Goal: Information Seeking & Learning: Learn about a topic

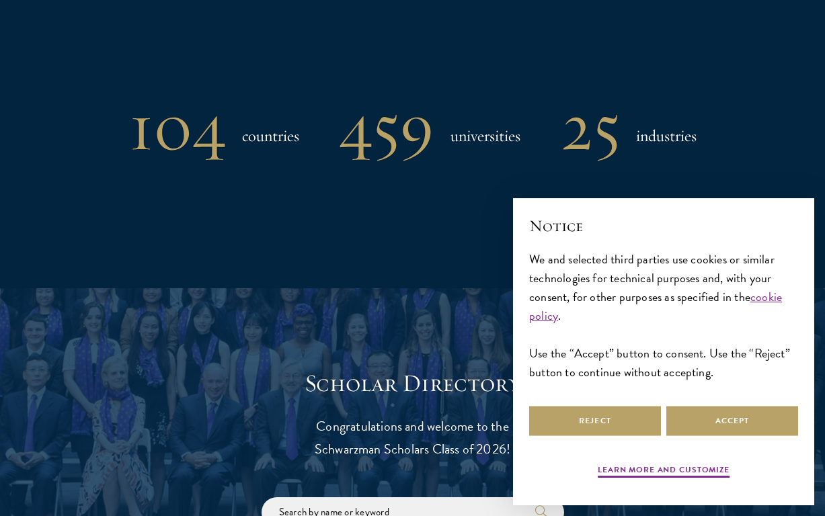
scroll to position [1050, 0]
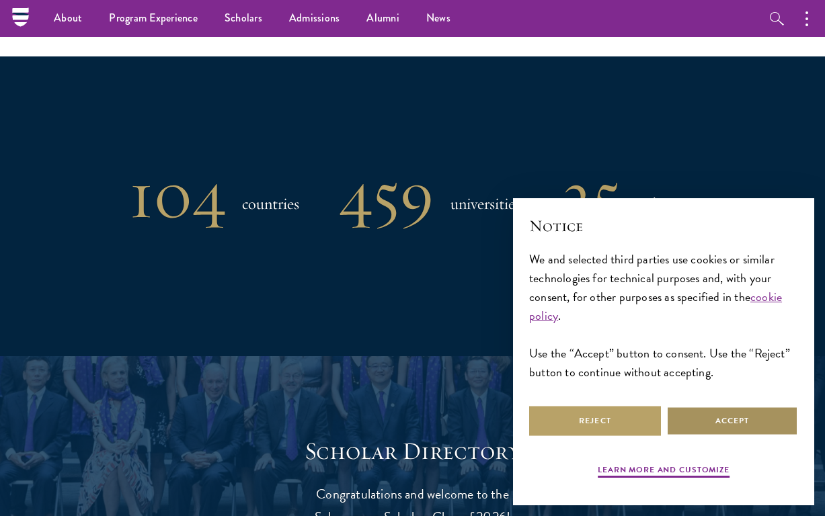
click at [720, 427] on button "Accept" at bounding box center [732, 421] width 132 height 30
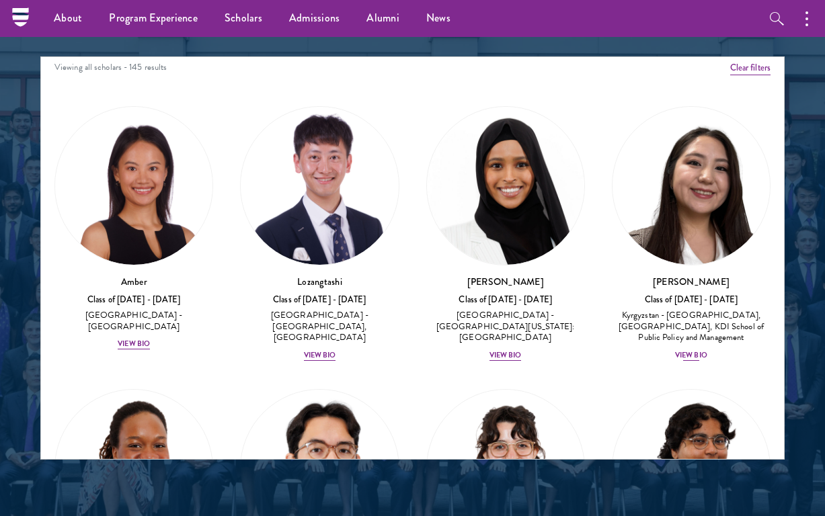
scroll to position [0, 0]
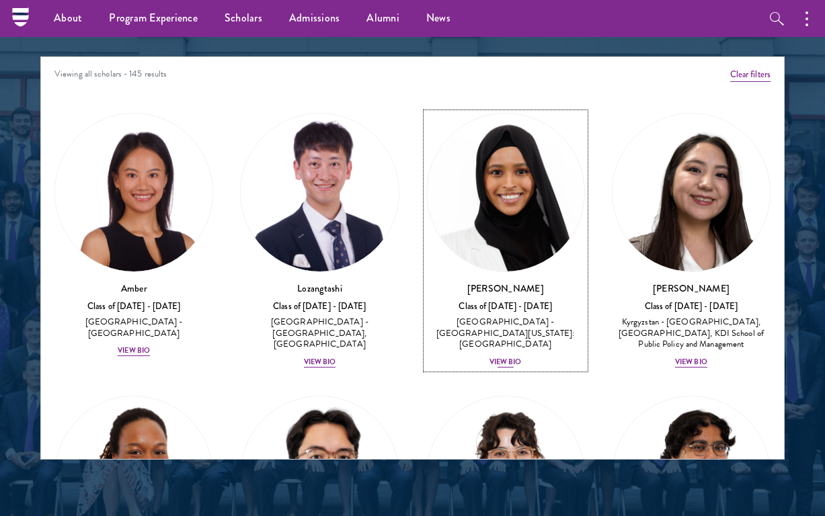
click at [541, 186] on img at bounding box center [505, 192] width 157 height 157
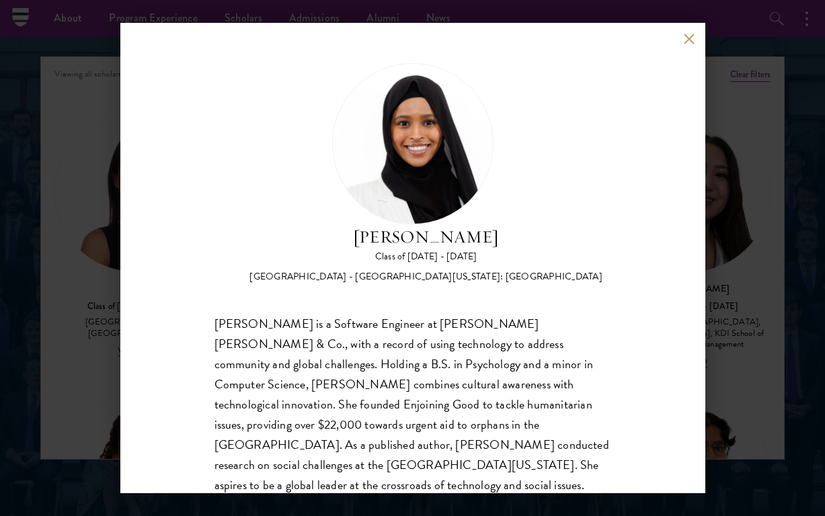
click at [685, 34] on button at bounding box center [688, 38] width 11 height 11
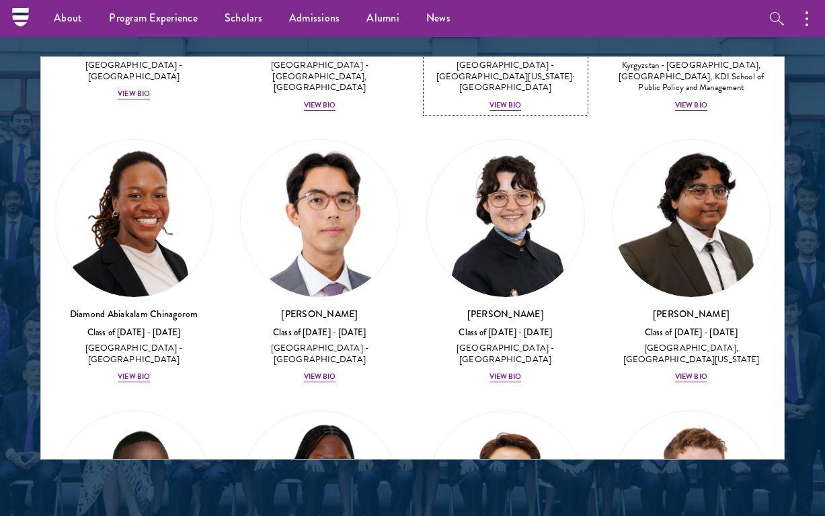
scroll to position [288, 0]
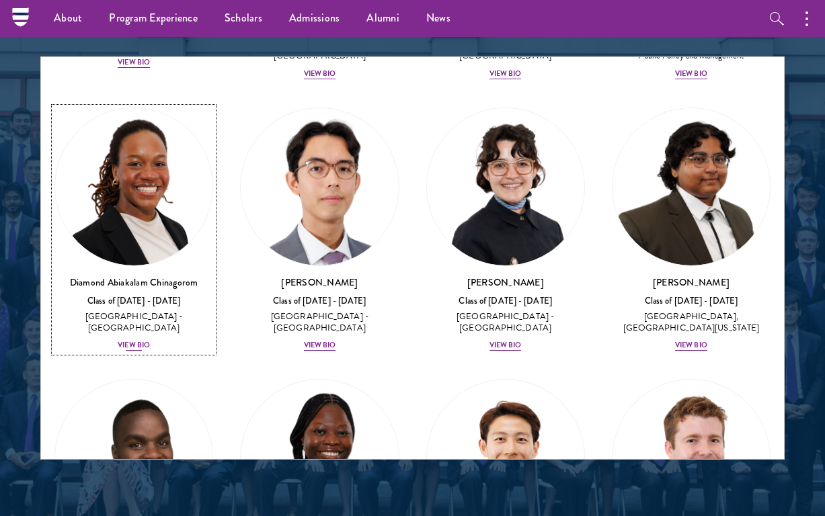
click at [187, 209] on img at bounding box center [133, 186] width 157 height 157
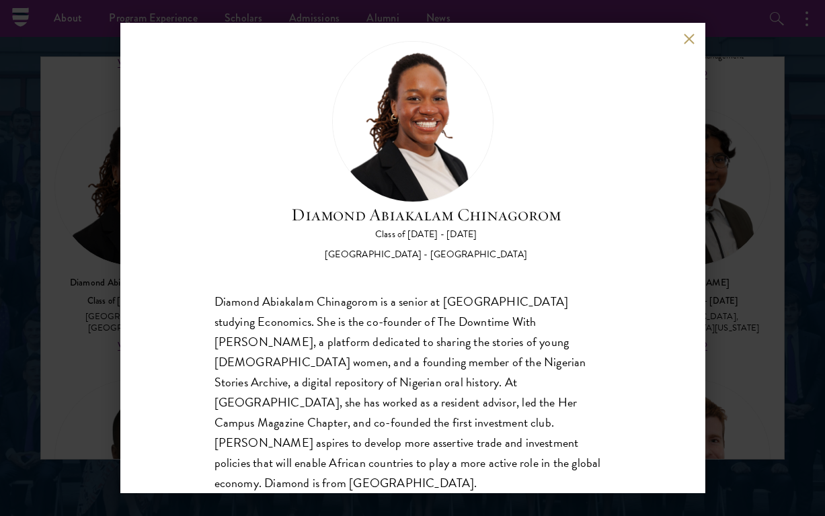
scroll to position [20, 0]
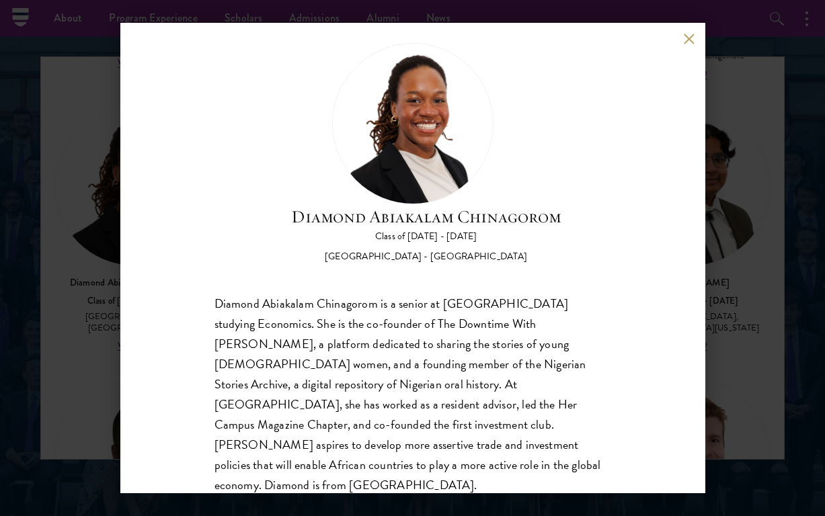
click at [688, 44] on div "Diamond Abiakalam [GEOGRAPHIC_DATA] Class of [DATE] - [DATE] [GEOGRAPHIC_DATA] …" at bounding box center [412, 258] width 585 height 470
click at [685, 36] on button at bounding box center [688, 38] width 11 height 11
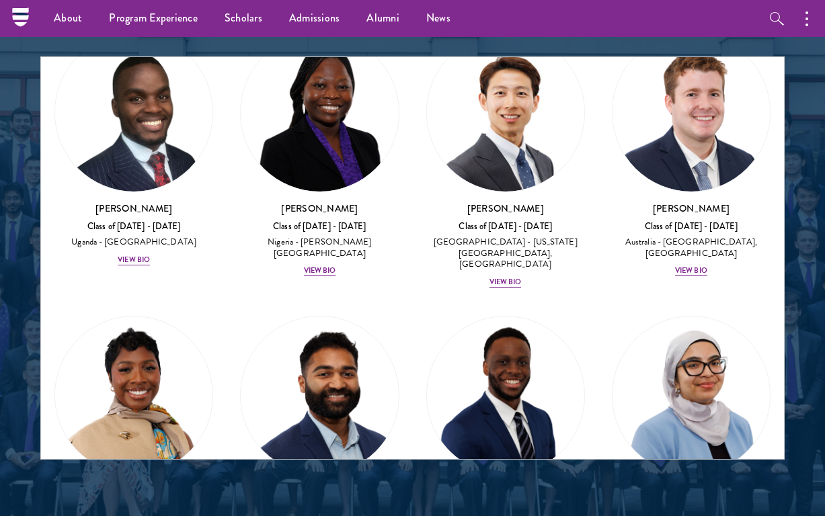
scroll to position [627, 0]
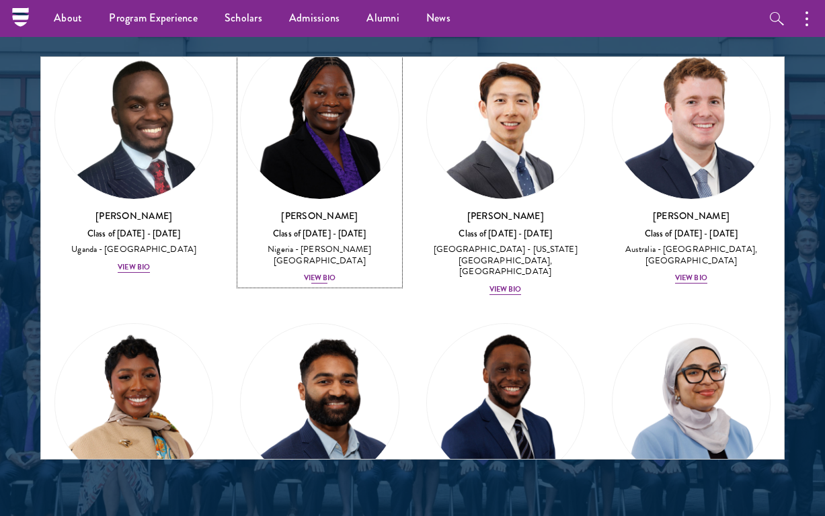
click at [329, 163] on img at bounding box center [319, 119] width 157 height 157
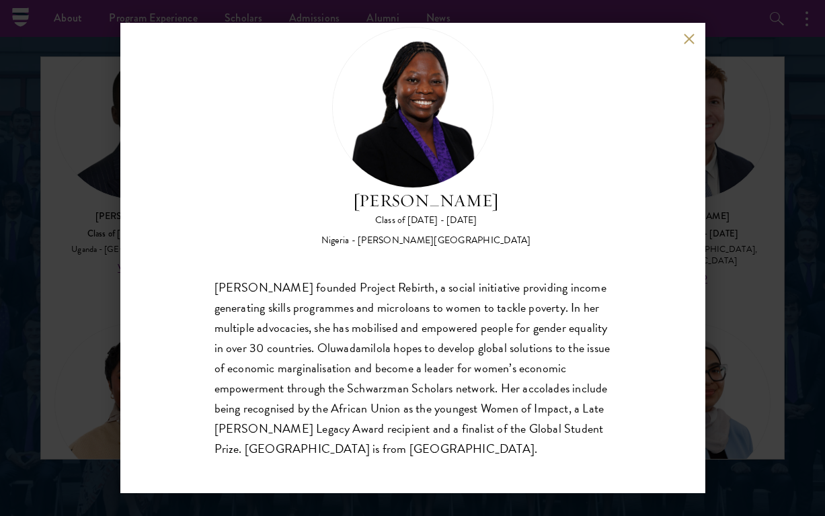
scroll to position [42, 0]
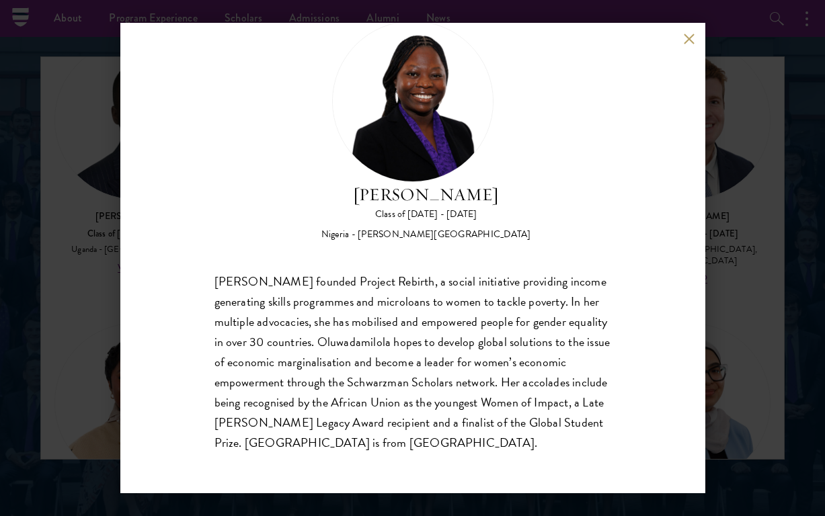
click at [685, 38] on button at bounding box center [688, 38] width 11 height 11
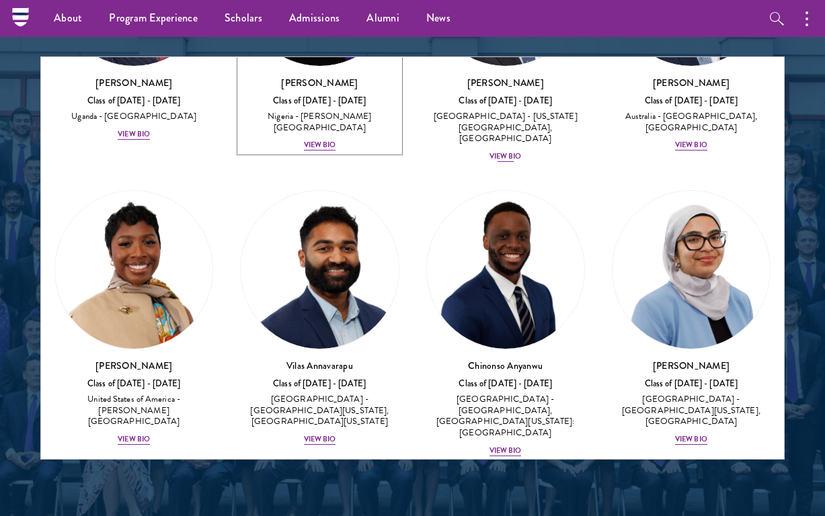
scroll to position [803, 0]
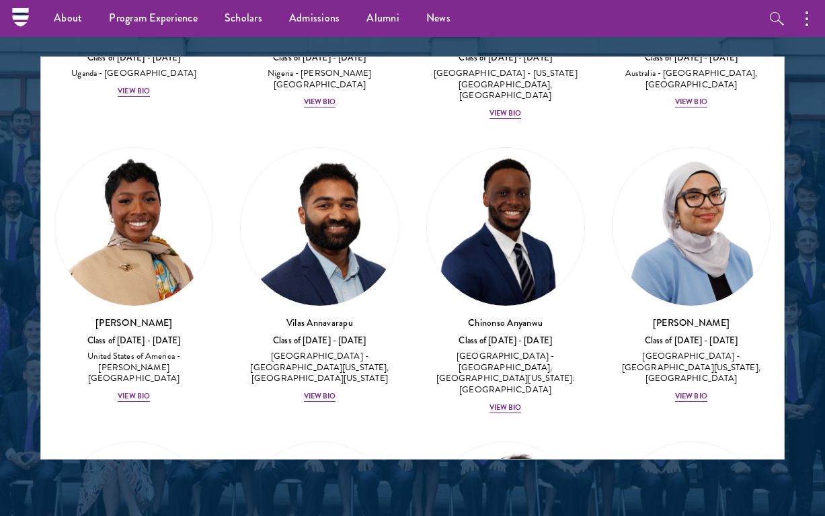
click at [786, 206] on div at bounding box center [412, 125] width 825 height 831
click at [101, 206] on img at bounding box center [133, 226] width 157 height 157
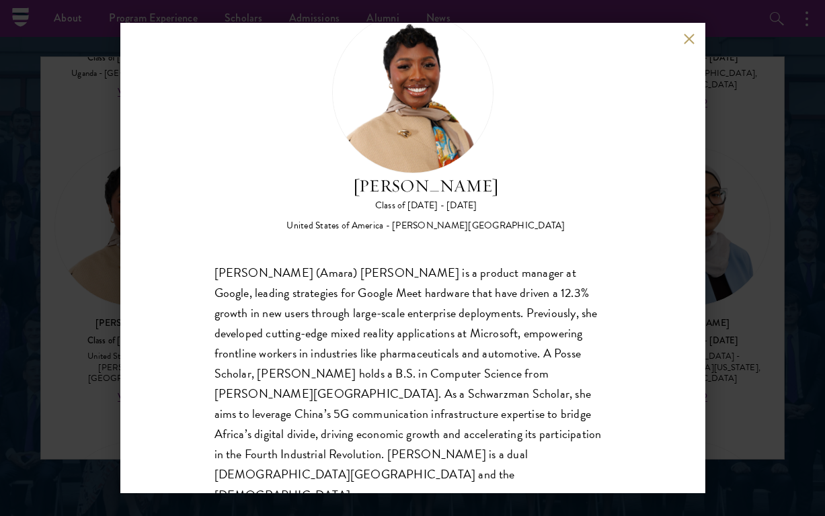
scroll to position [60, 0]
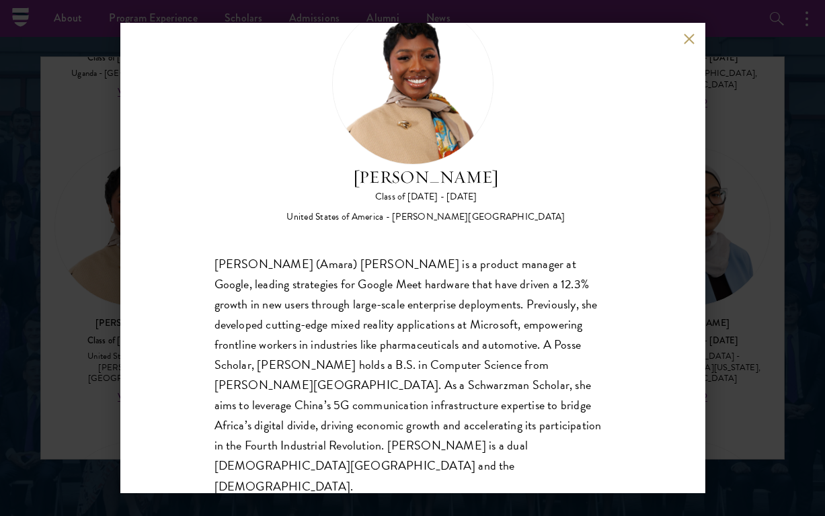
click at [679, 36] on div "[PERSON_NAME] Class of [DATE] - [DATE] [GEOGRAPHIC_DATA] - [PERSON_NAME][GEOGRA…" at bounding box center [412, 258] width 585 height 470
click at [688, 36] on button at bounding box center [688, 38] width 11 height 11
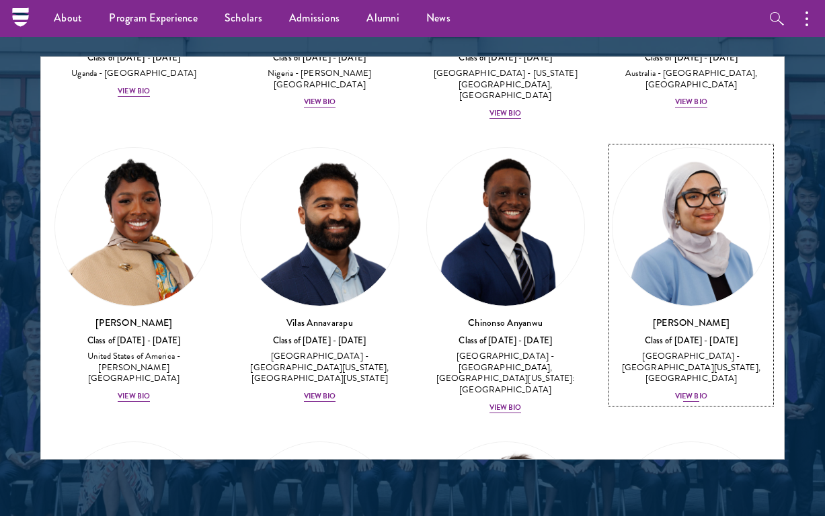
click at [705, 185] on img at bounding box center [690, 226] width 157 height 157
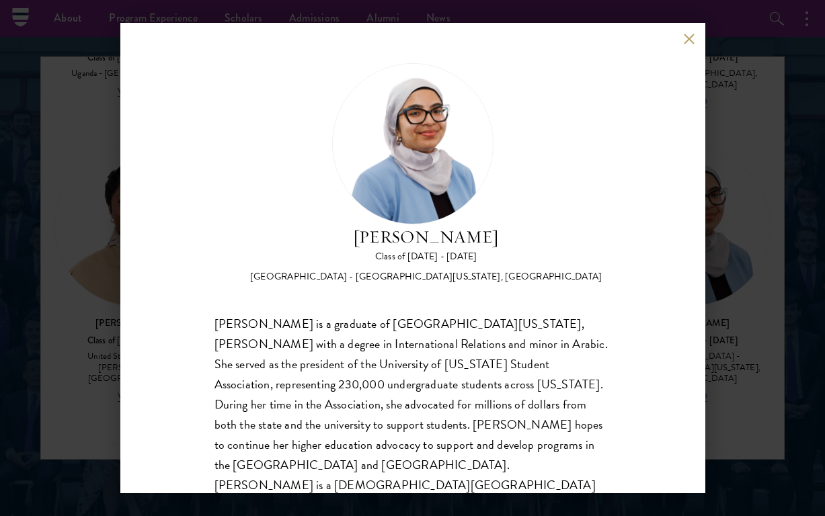
scroll to position [22, 0]
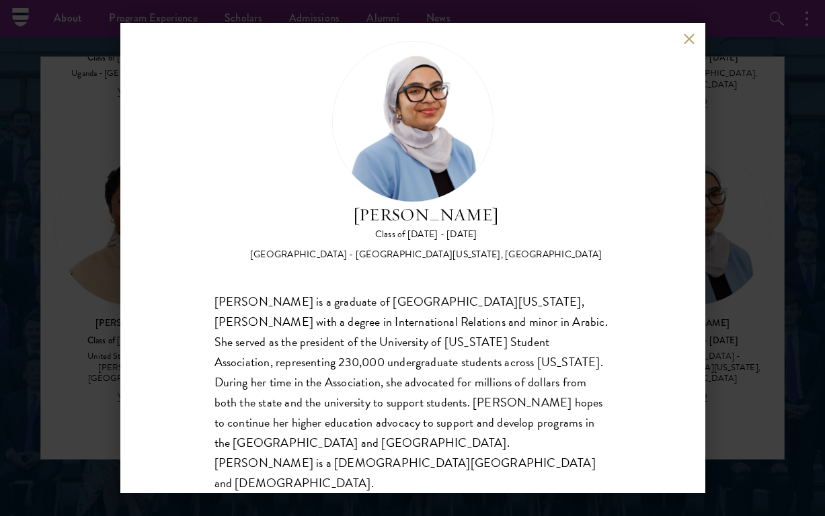
click at [688, 36] on button at bounding box center [688, 38] width 11 height 11
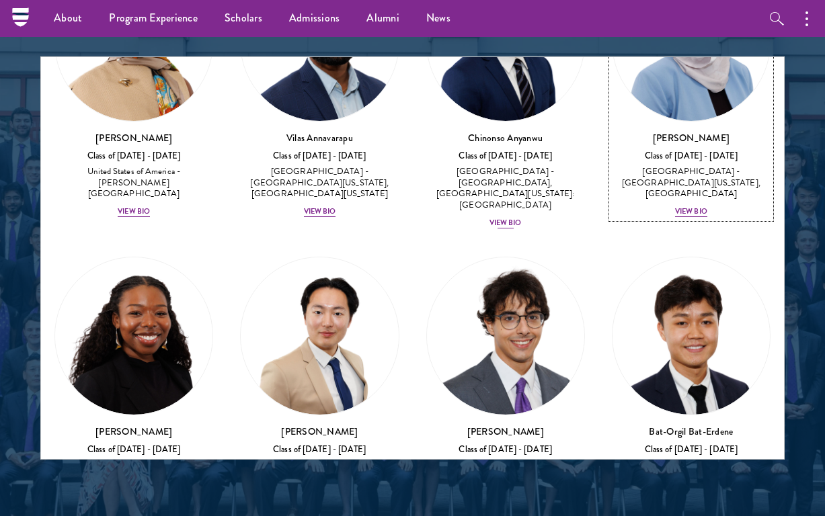
scroll to position [1056, 0]
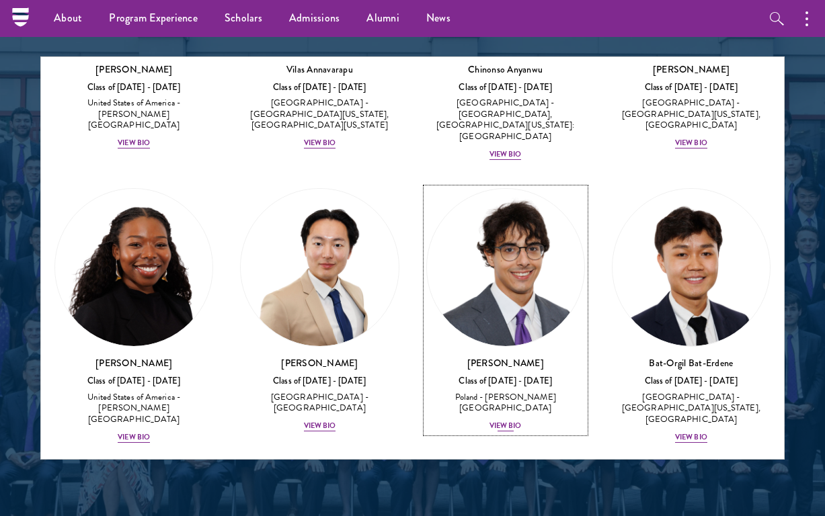
click at [563, 286] on img at bounding box center [505, 267] width 157 height 157
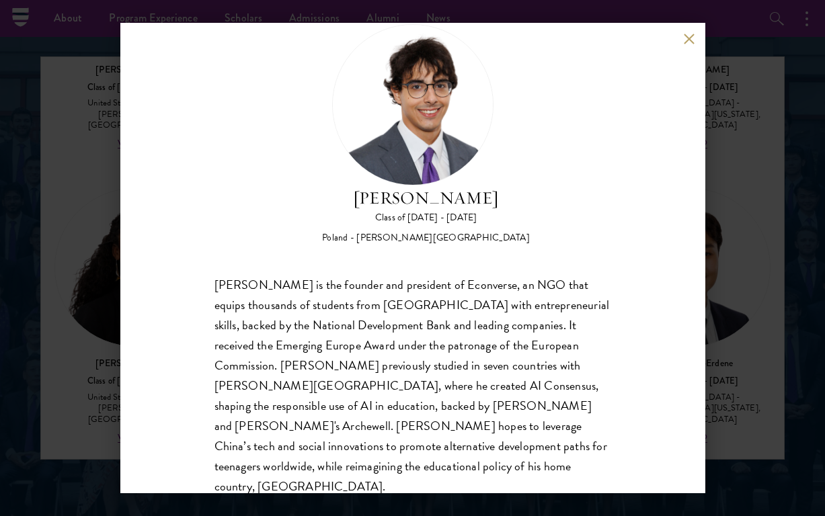
scroll to position [41, 0]
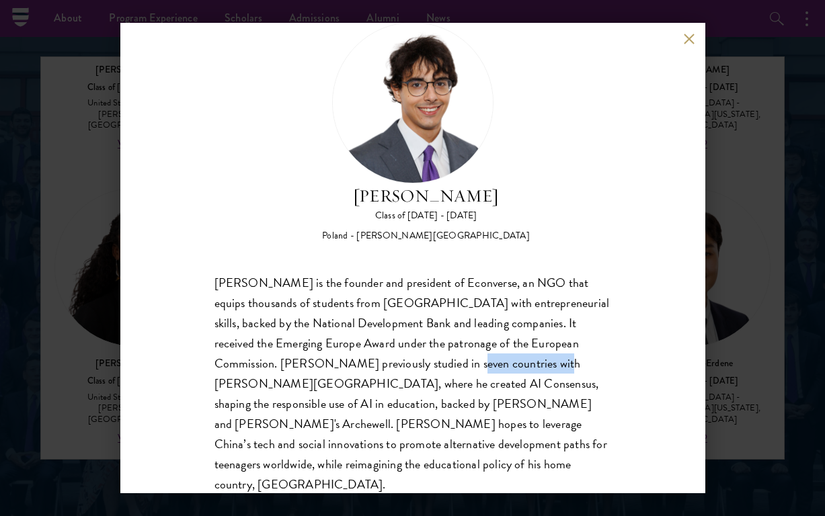
drag, startPoint x: 455, startPoint y: 366, endPoint x: 364, endPoint y: 363, distance: 91.4
click at [364, 363] on div "[PERSON_NAME] is the founder and president of Econverse, an NGO that equips tho…" at bounding box center [412, 384] width 396 height 222
copy div "[PERSON_NAME][GEOGRAPHIC_DATA]"
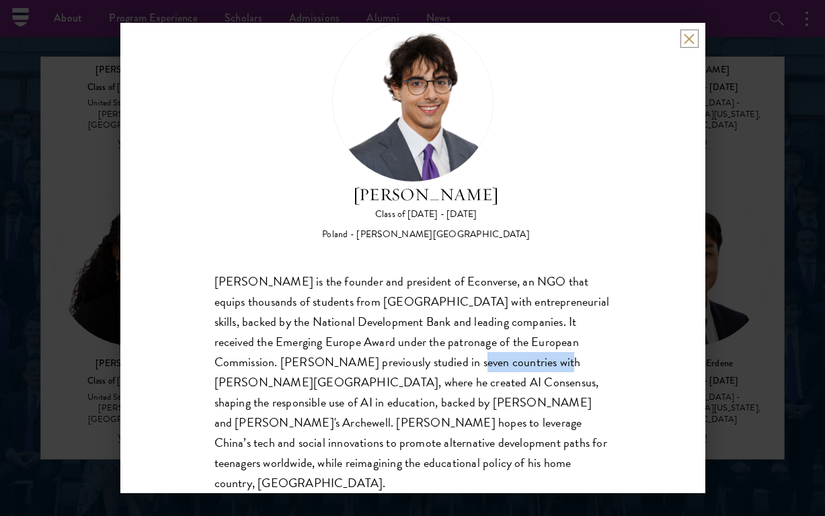
click at [686, 35] on button at bounding box center [688, 38] width 11 height 11
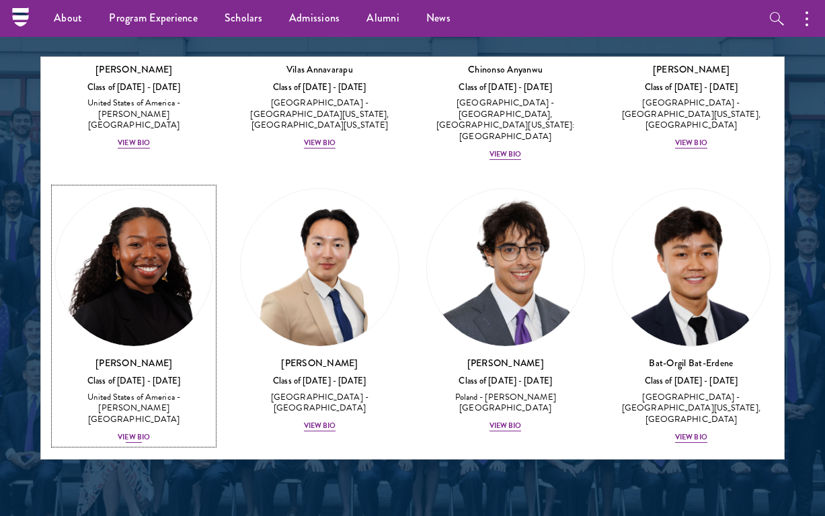
click at [192, 277] on img at bounding box center [133, 267] width 157 height 157
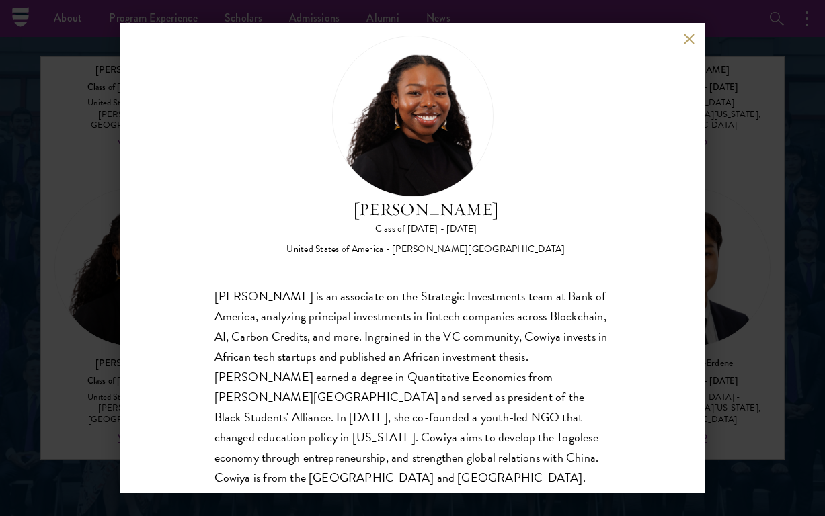
scroll to position [29, 0]
click at [678, 40] on div "[PERSON_NAME] Class of [DATE] - [DATE] [GEOGRAPHIC_DATA] - [PERSON_NAME][GEOGRA…" at bounding box center [412, 258] width 585 height 470
click at [682, 36] on div "[PERSON_NAME] Class of [DATE] - [DATE] [GEOGRAPHIC_DATA] - [PERSON_NAME][GEOGRA…" at bounding box center [412, 258] width 585 height 470
click at [689, 40] on button at bounding box center [688, 38] width 11 height 11
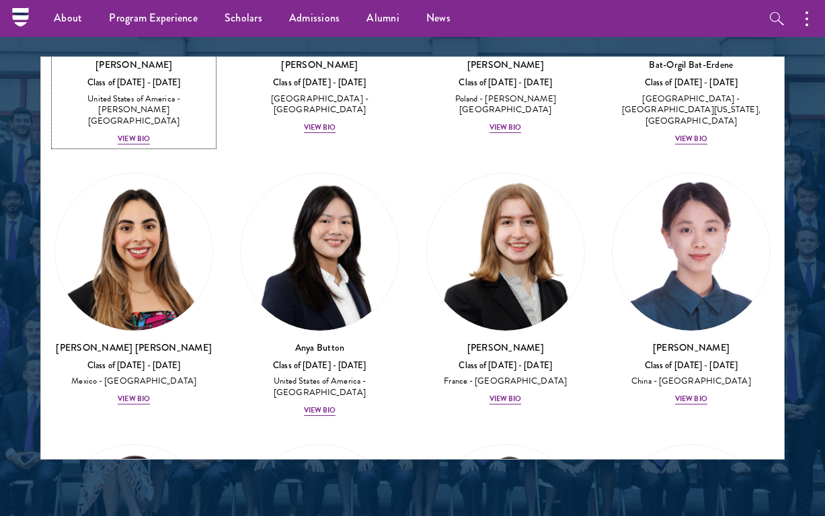
scroll to position [1375, 0]
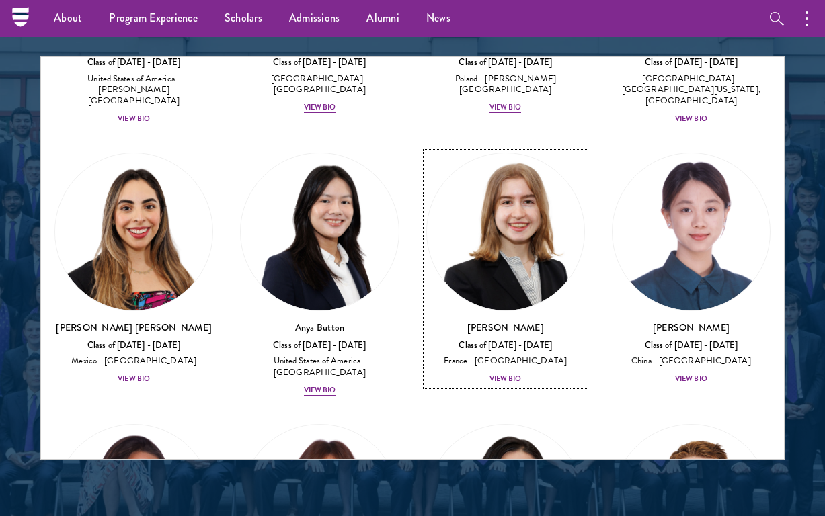
click at [566, 340] on div "Class of [DATE] - [DATE]" at bounding box center [505, 345] width 159 height 11
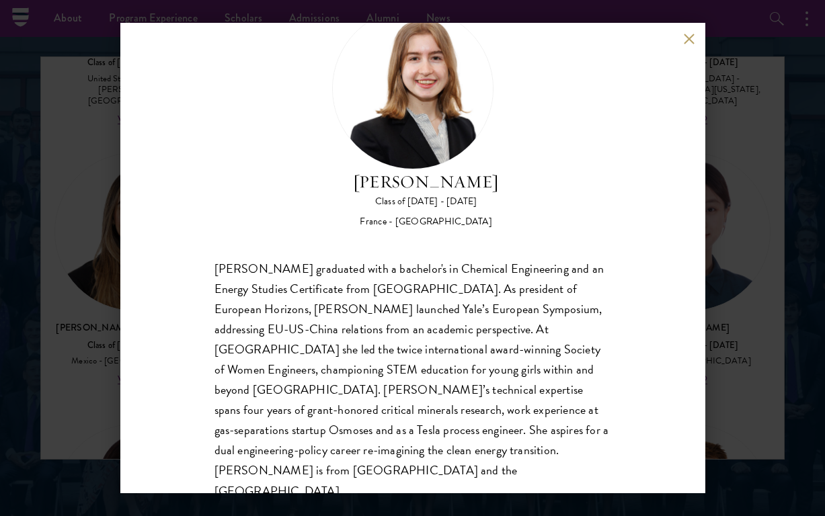
scroll to position [62, 0]
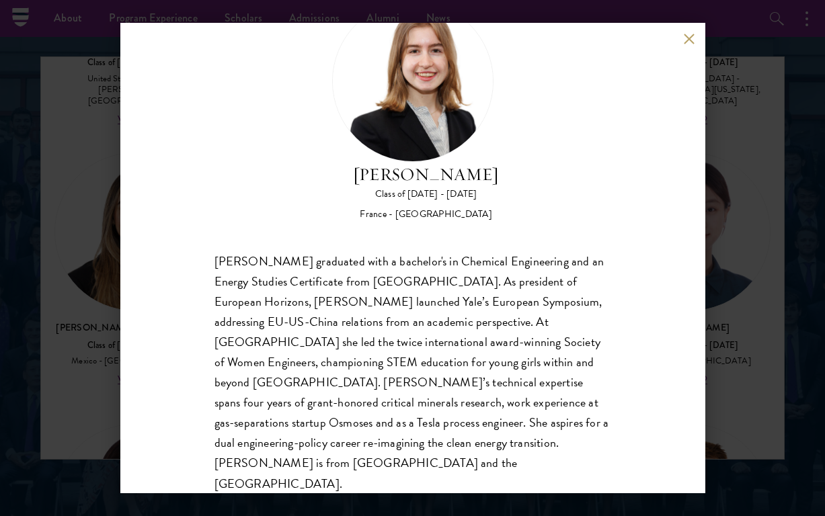
click at [763, 226] on div "[PERSON_NAME] Class of [DATE] - [DATE] [GEOGRAPHIC_DATA] - [GEOGRAPHIC_DATA] [P…" at bounding box center [412, 258] width 825 height 516
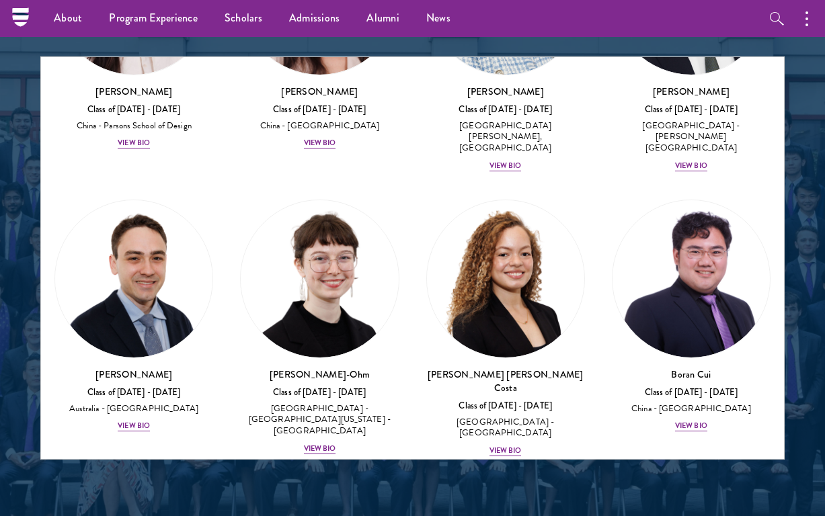
scroll to position [2001, 0]
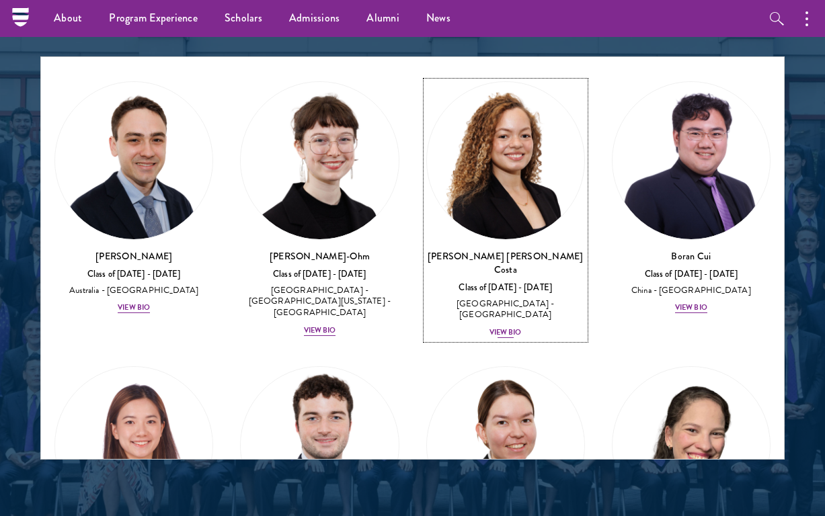
click at [558, 168] on img at bounding box center [505, 160] width 157 height 157
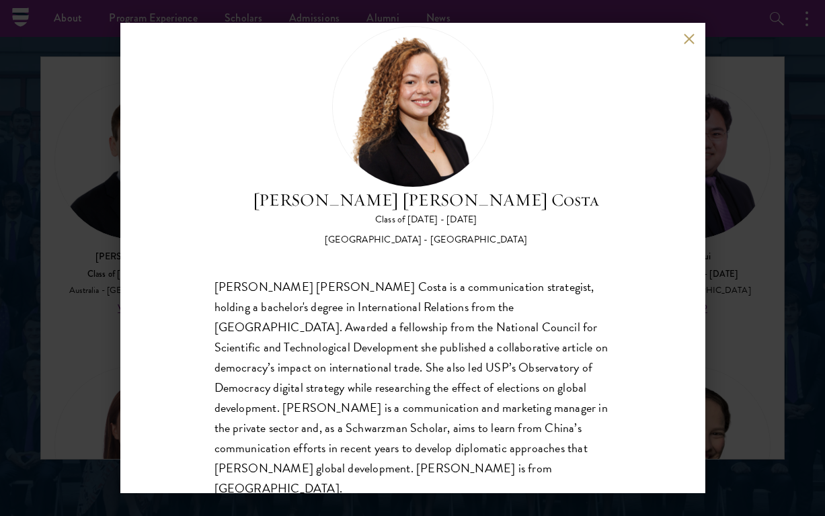
scroll to position [32, 0]
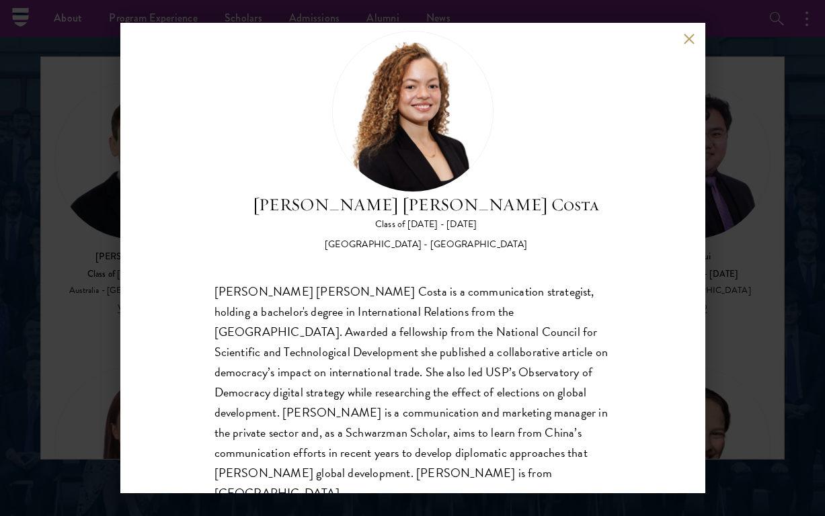
click at [770, 89] on div "[PERSON_NAME] [PERSON_NAME] Costa Class of [DATE] - [DATE] [GEOGRAPHIC_DATA] - …" at bounding box center [412, 258] width 825 height 516
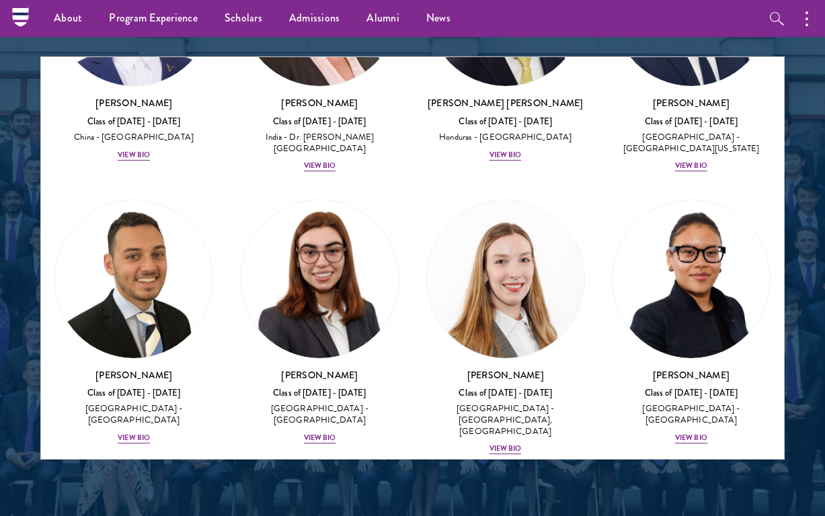
scroll to position [4201, 0]
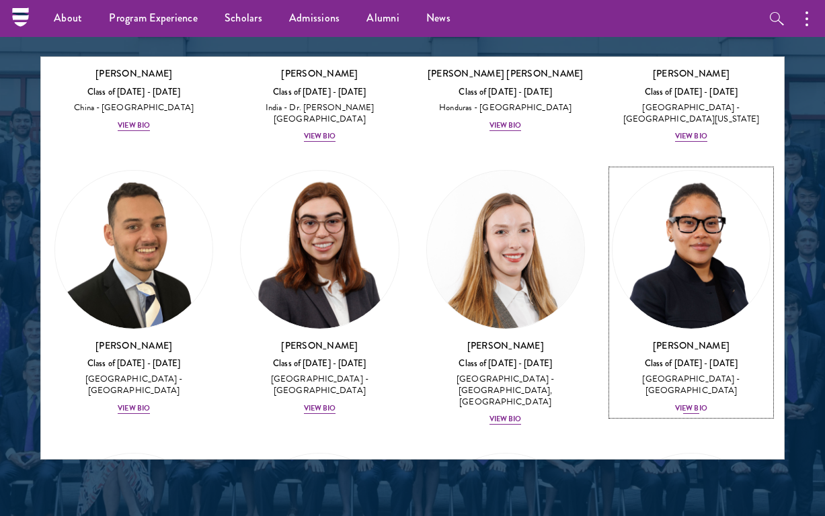
click at [663, 171] on img at bounding box center [690, 249] width 157 height 157
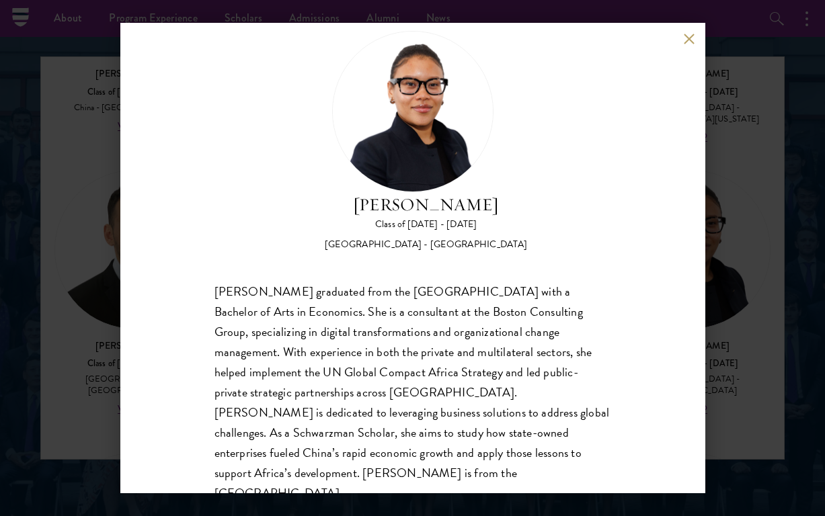
scroll to position [42, 0]
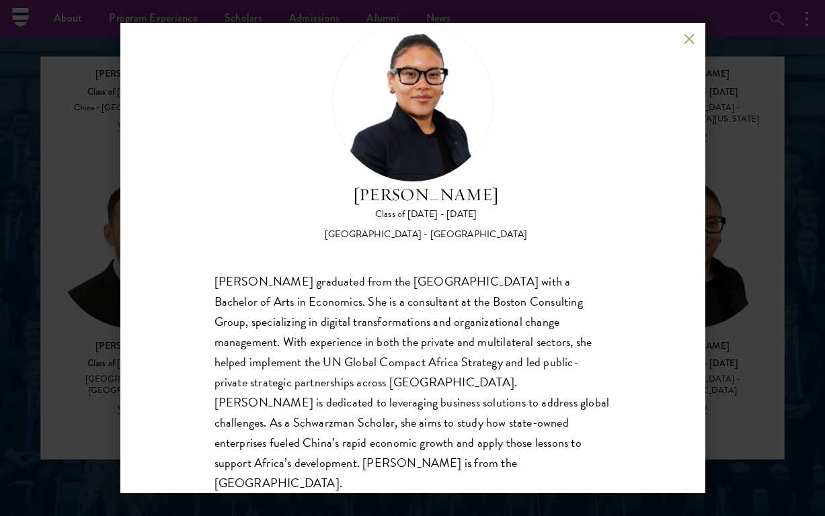
click at [743, 130] on div "[PERSON_NAME] Class of [DATE] - [DATE] [GEOGRAPHIC_DATA] - [GEOGRAPHIC_DATA] [P…" at bounding box center [412, 258] width 825 height 516
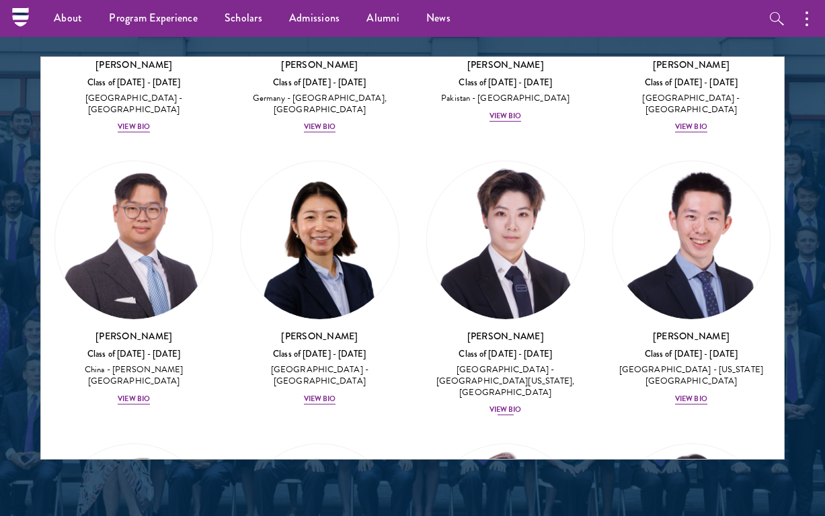
scroll to position [4906, 0]
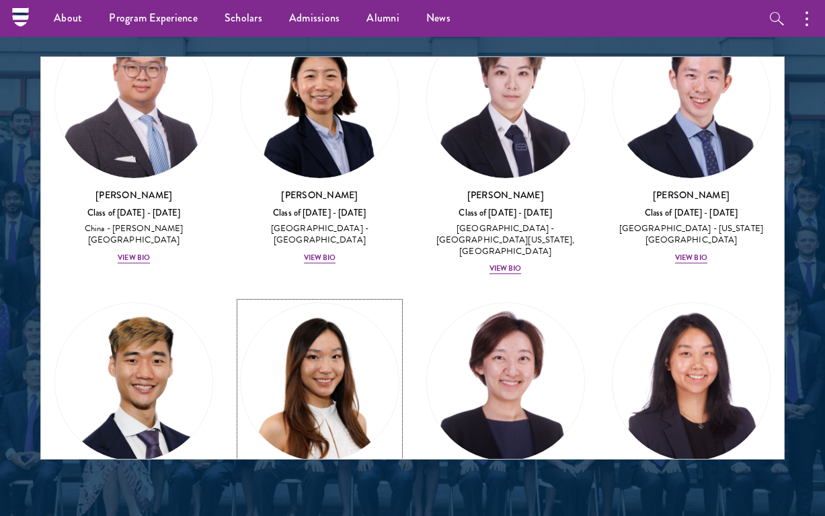
click at [343, 303] on img at bounding box center [319, 381] width 157 height 157
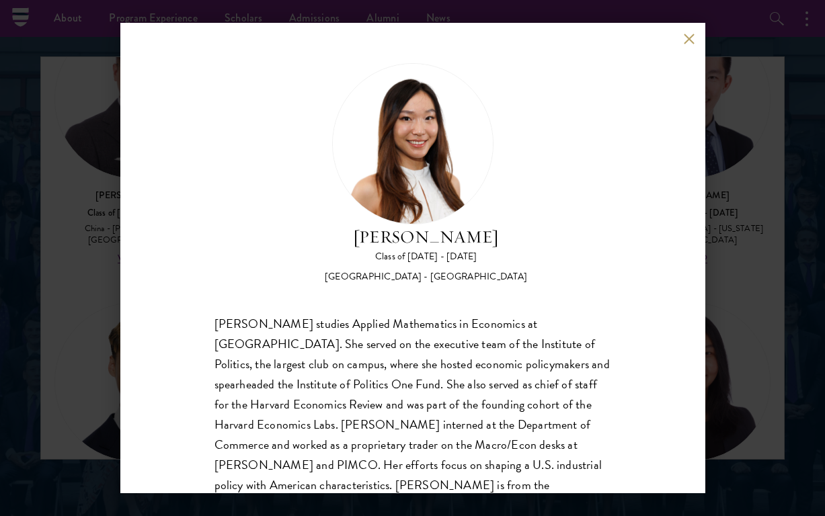
click at [751, 73] on div "[PERSON_NAME] Class of [DATE] - [DATE] [GEOGRAPHIC_DATA] - [GEOGRAPHIC_DATA] [P…" at bounding box center [412, 258] width 825 height 516
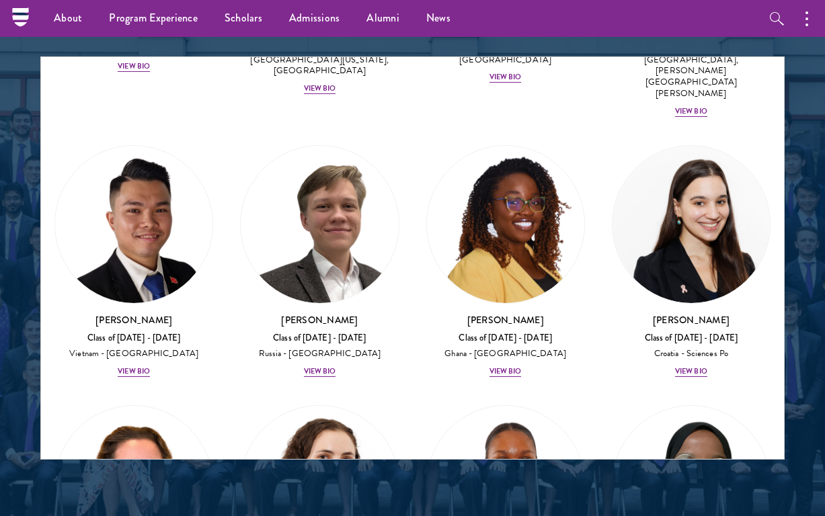
scroll to position [7061, 0]
